Goal: Communication & Community: Answer question/provide support

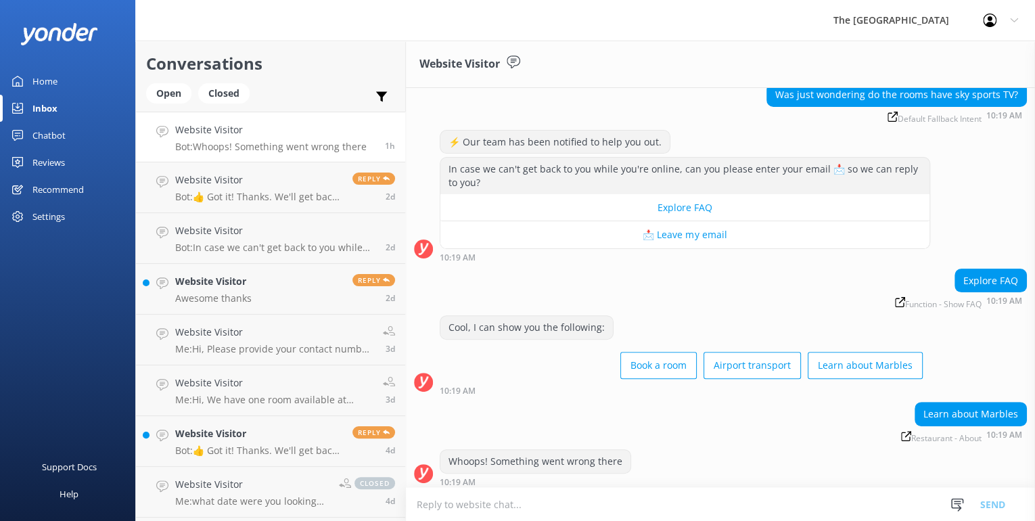
scroll to position [199, 0]
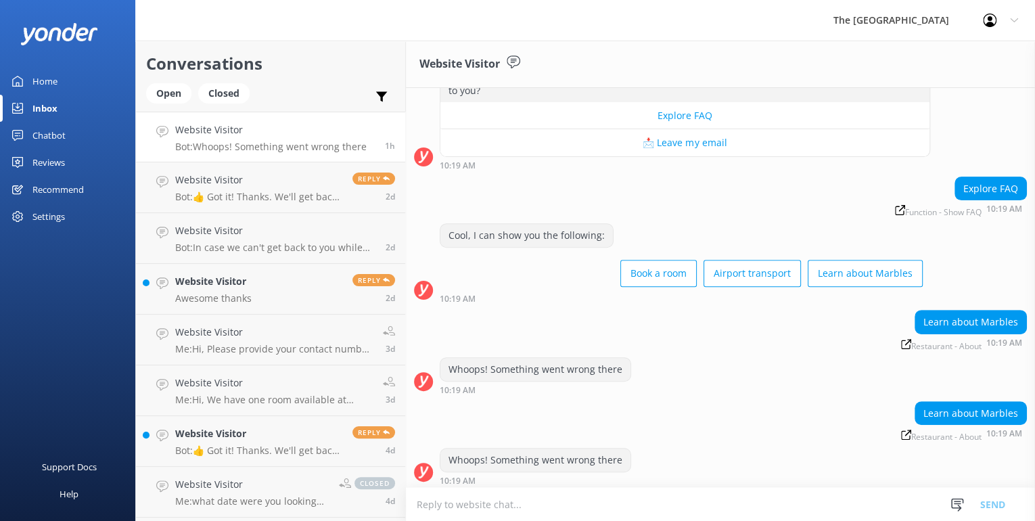
click at [459, 509] on textarea at bounding box center [720, 504] width 629 height 33
type textarea "yes"
click at [988, 501] on button "Send" at bounding box center [992, 504] width 51 height 34
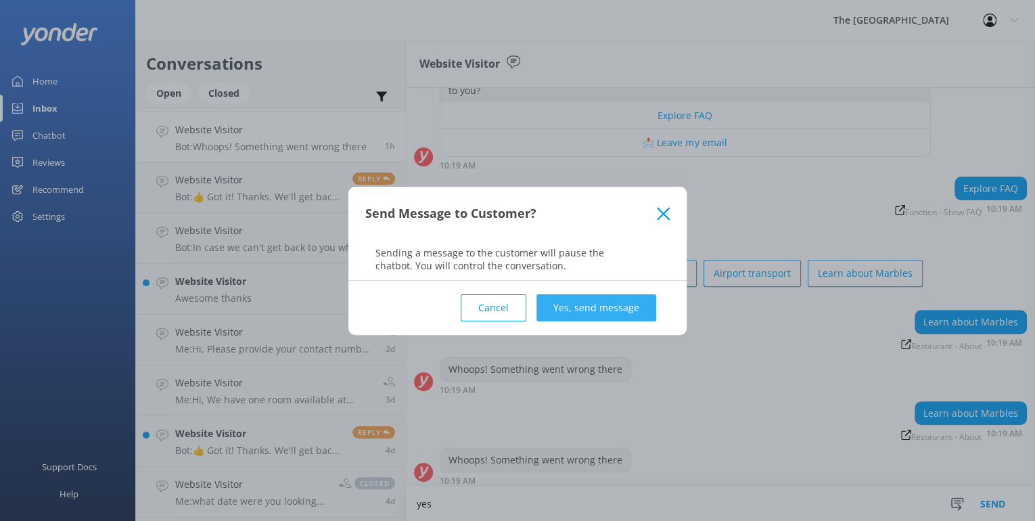
drag, startPoint x: 606, startPoint y: 322, endPoint x: 608, endPoint y: 315, distance: 7.1
click at [607, 319] on div "Cancel Yes, send message" at bounding box center [517, 308] width 304 height 54
click at [608, 315] on button "Yes, send message" at bounding box center [596, 307] width 120 height 27
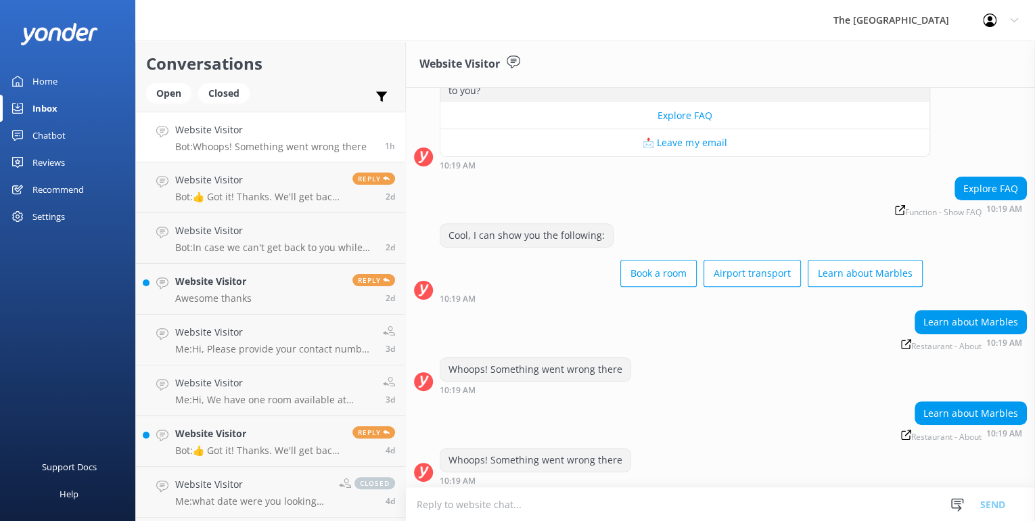
scroll to position [287, 0]
